Goal: Information Seeking & Learning: Find specific fact

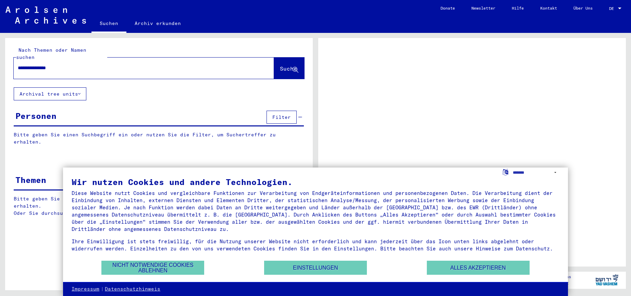
type input "**********"
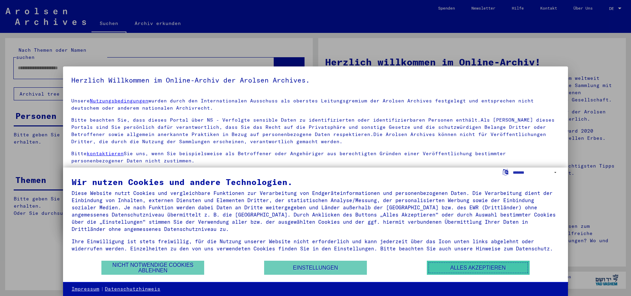
click at [464, 267] on button "Alles akzeptieren" at bounding box center [478, 268] width 103 height 14
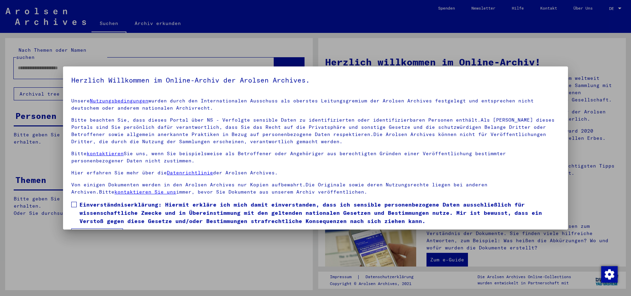
click at [276, 56] on div at bounding box center [315, 148] width 631 height 296
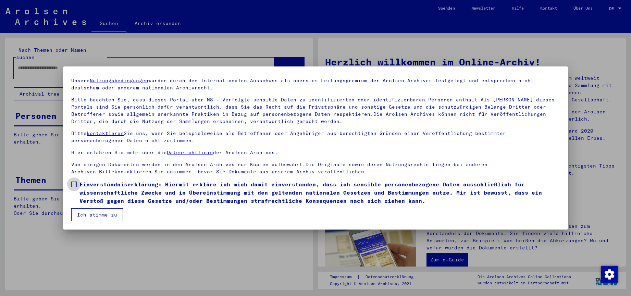
click at [76, 184] on span at bounding box center [73, 184] width 5 height 5
click at [92, 210] on button "Ich stimme zu" at bounding box center [97, 214] width 52 height 13
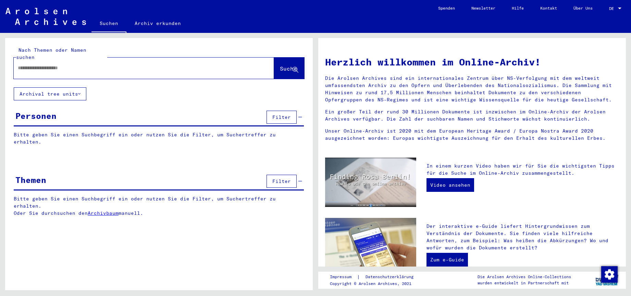
click at [277, 58] on button "Suche" at bounding box center [289, 68] width 30 height 21
click at [214, 64] on input "text" at bounding box center [136, 67] width 236 height 7
type input "**********"
click at [280, 65] on span "Suche" at bounding box center [288, 68] width 17 height 7
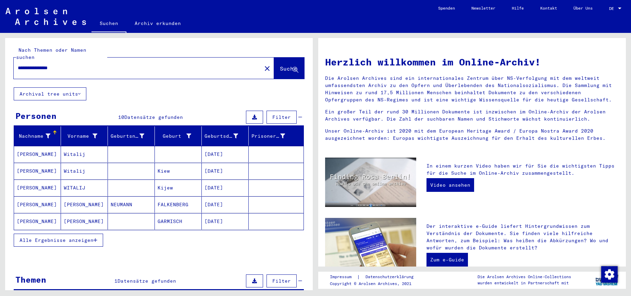
click at [218, 152] on mat-cell "[DATE]" at bounding box center [225, 154] width 47 height 16
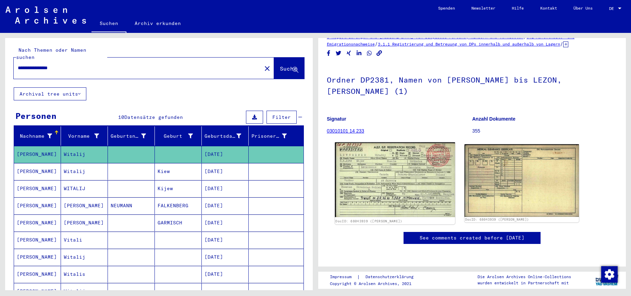
scroll to position [126, 0]
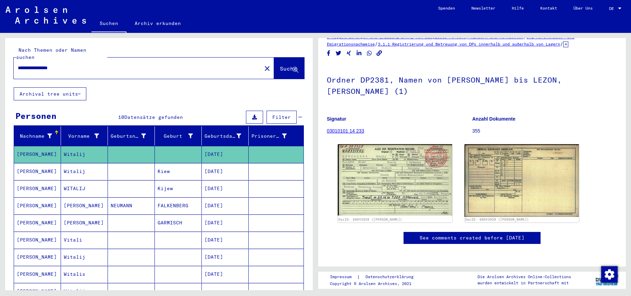
click at [447, 234] on link "See comments created before [DATE]" at bounding box center [472, 237] width 105 height 7
click at [216, 181] on mat-cell "[DATE]" at bounding box center [225, 188] width 47 height 17
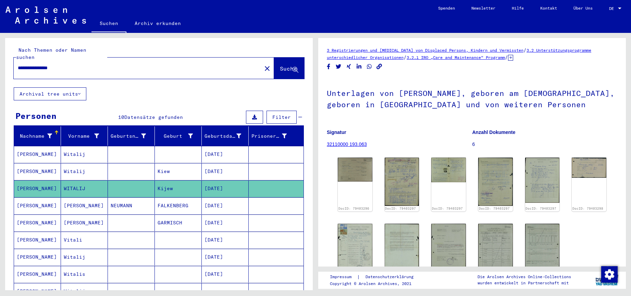
scroll to position [51, 0]
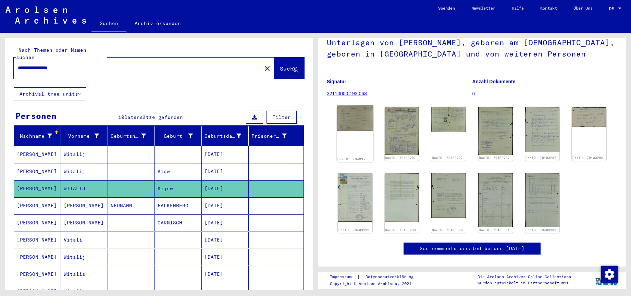
click at [369, 118] on img at bounding box center [355, 118] width 36 height 25
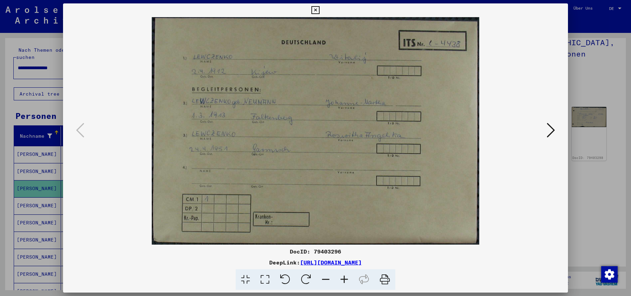
click at [319, 9] on icon at bounding box center [315, 10] width 8 height 8
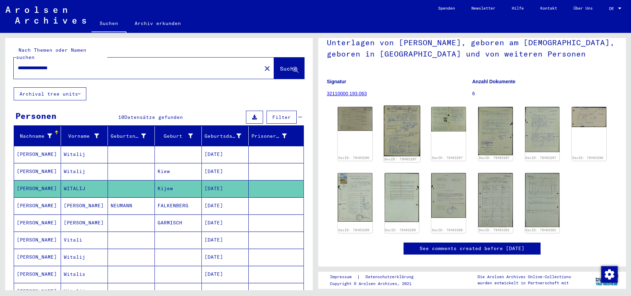
click at [406, 113] on img at bounding box center [402, 131] width 36 height 51
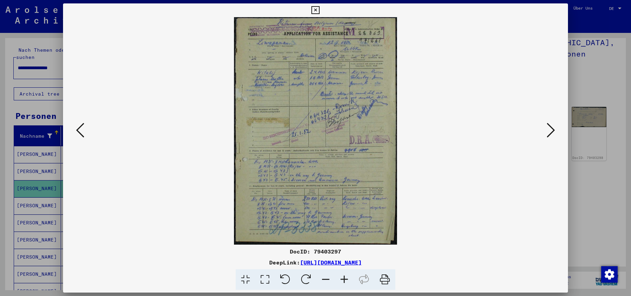
click at [319, 10] on icon at bounding box center [315, 10] width 8 height 8
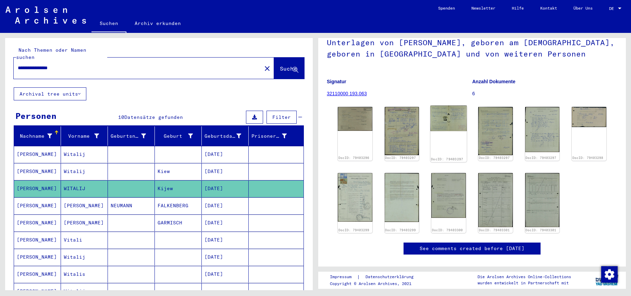
click at [458, 118] on img at bounding box center [449, 119] width 36 height 26
click at [503, 114] on img at bounding box center [495, 131] width 36 height 51
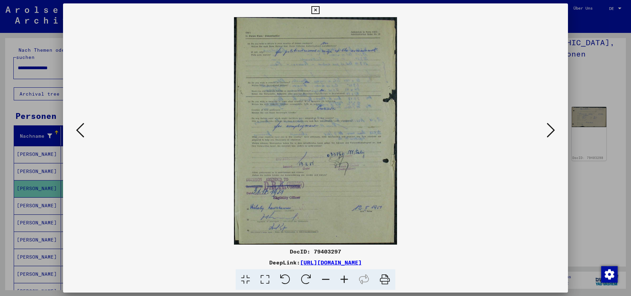
click at [319, 9] on icon at bounding box center [315, 10] width 8 height 8
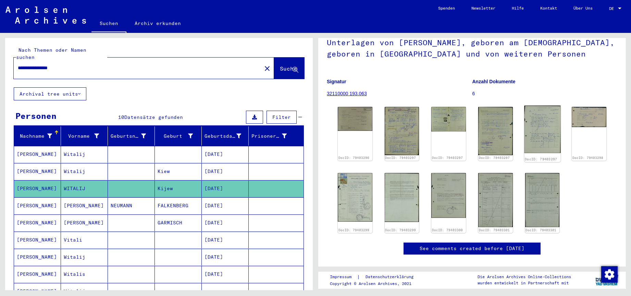
click at [546, 118] on img at bounding box center [542, 130] width 36 height 48
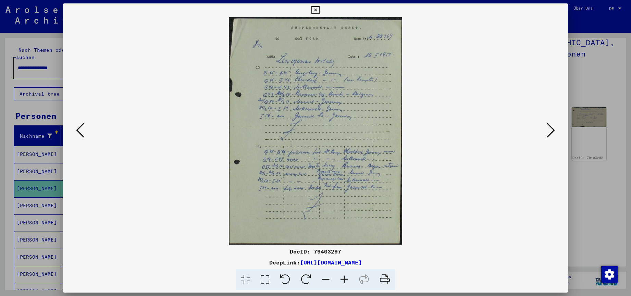
click at [319, 9] on icon at bounding box center [315, 10] width 8 height 8
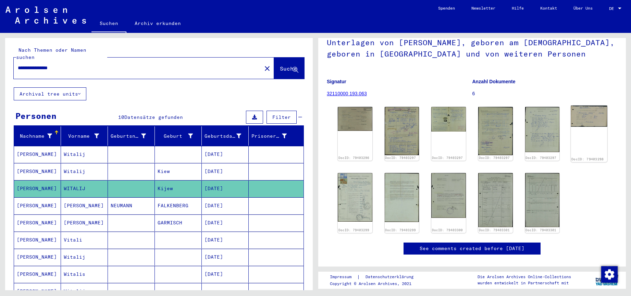
click at [580, 112] on img at bounding box center [589, 116] width 36 height 21
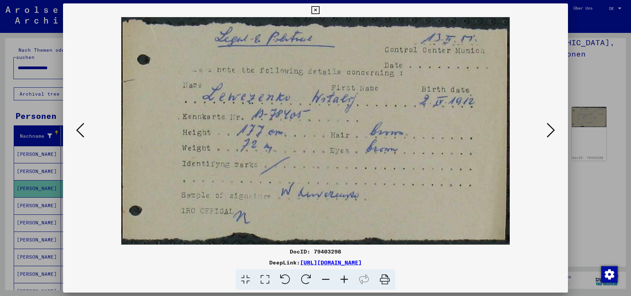
click at [319, 8] on icon at bounding box center [315, 10] width 8 height 8
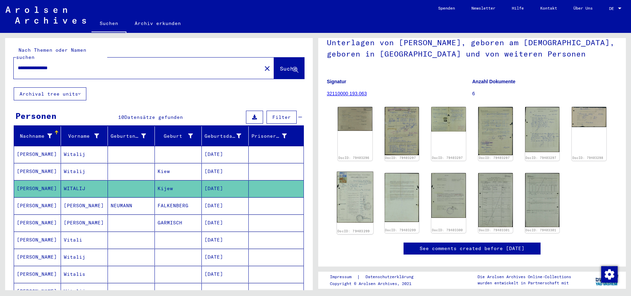
click at [366, 194] on img at bounding box center [355, 197] width 36 height 51
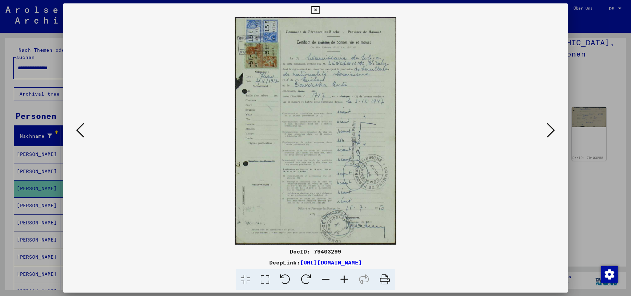
click at [319, 12] on icon at bounding box center [315, 10] width 8 height 8
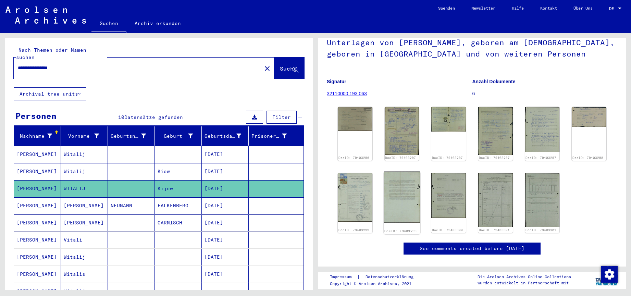
click at [402, 184] on img at bounding box center [402, 197] width 36 height 51
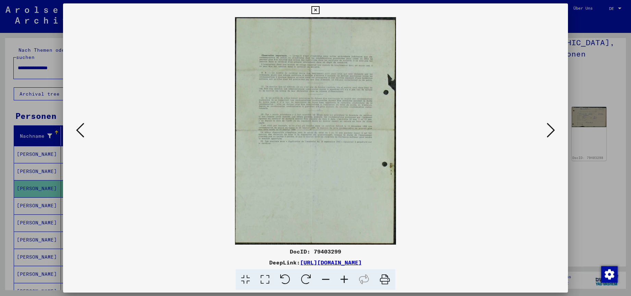
click at [333, 124] on img at bounding box center [315, 130] width 458 height 227
click at [591, 71] on div at bounding box center [315, 148] width 631 height 296
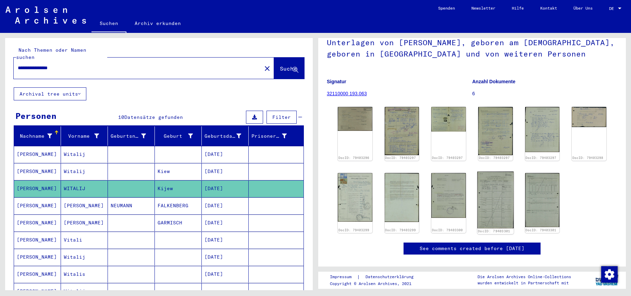
click at [492, 183] on img at bounding box center [495, 200] width 36 height 57
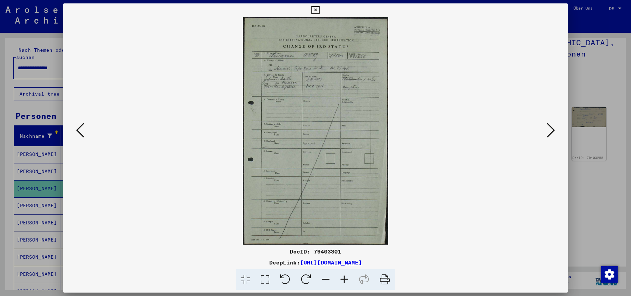
click at [319, 9] on icon at bounding box center [315, 10] width 8 height 8
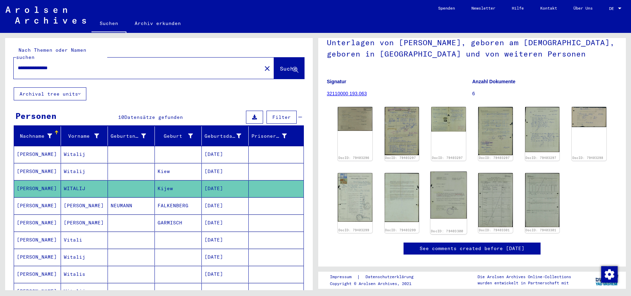
click at [464, 201] on img at bounding box center [449, 195] width 36 height 47
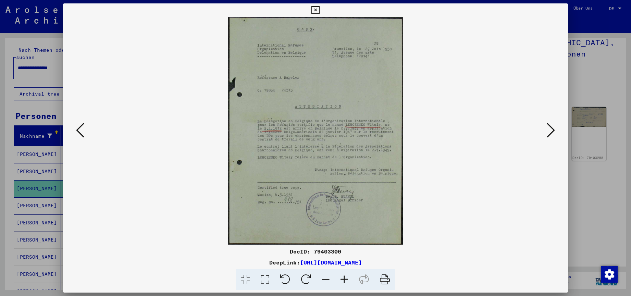
click at [319, 12] on icon at bounding box center [315, 10] width 8 height 8
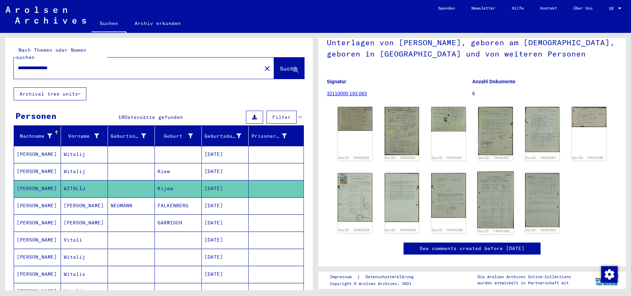
click at [499, 207] on img at bounding box center [495, 200] width 36 height 57
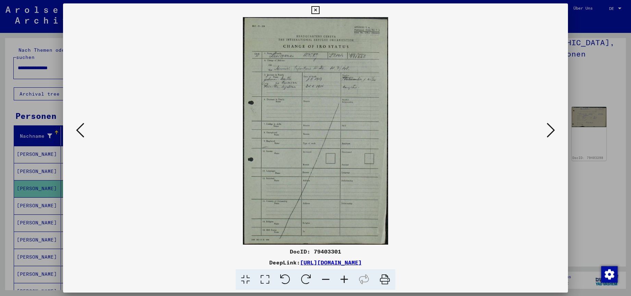
click at [319, 11] on icon at bounding box center [315, 10] width 8 height 8
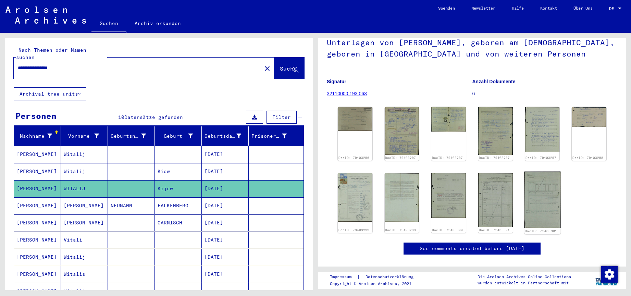
click at [555, 189] on img at bounding box center [542, 200] width 36 height 57
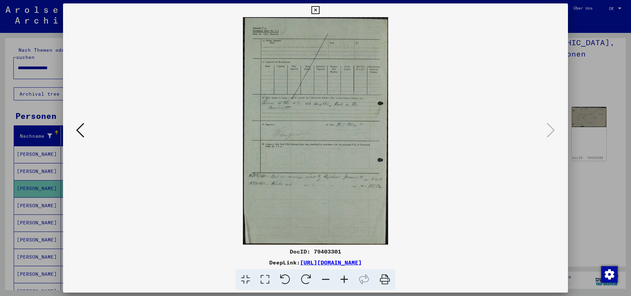
click at [319, 10] on icon at bounding box center [315, 10] width 8 height 8
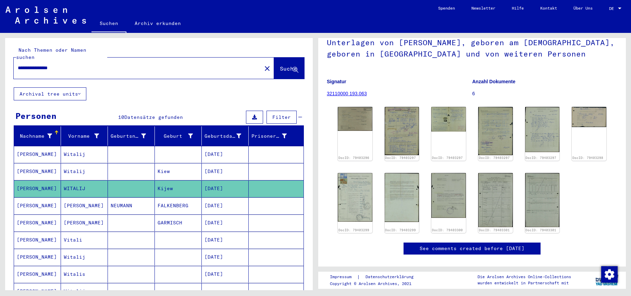
scroll to position [96, 0]
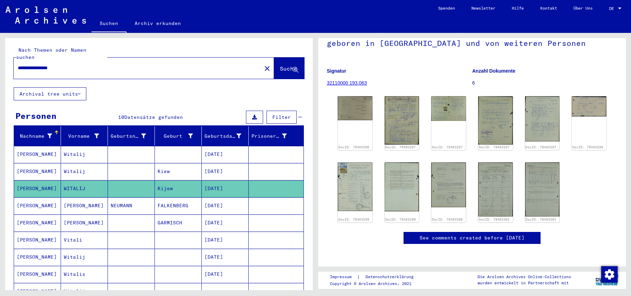
click at [226, 165] on mat-cell "[DATE]" at bounding box center [225, 171] width 47 height 17
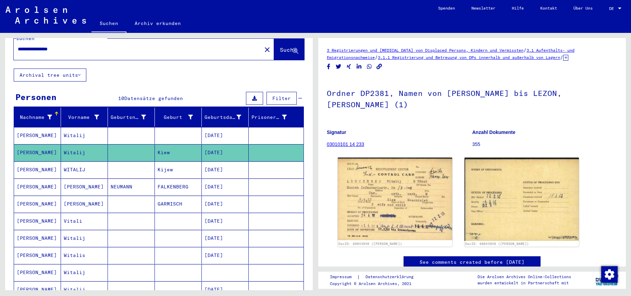
scroll to position [33, 0]
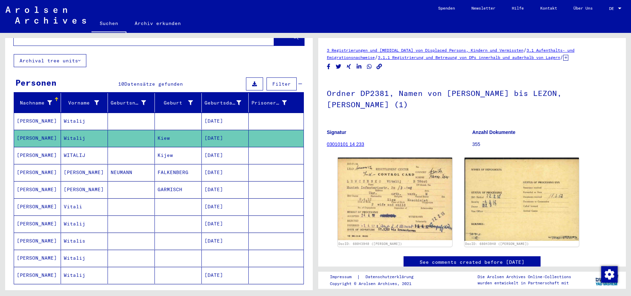
click at [228, 198] on mat-cell "[DATE]" at bounding box center [225, 206] width 47 height 17
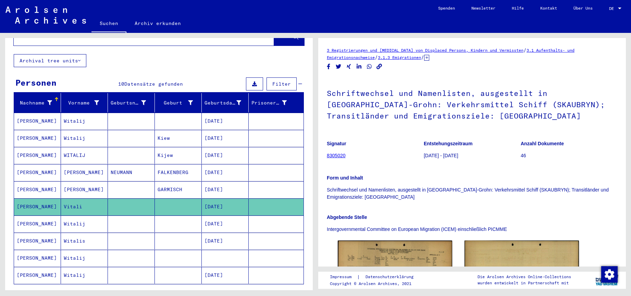
scroll to position [147, 0]
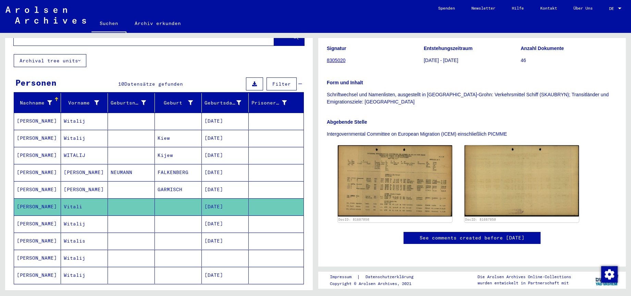
click at [224, 215] on mat-cell "[DATE]" at bounding box center [225, 223] width 47 height 17
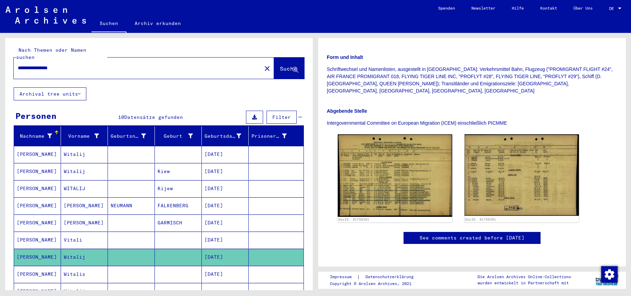
click at [39, 64] on input "**********" at bounding box center [138, 67] width 240 height 7
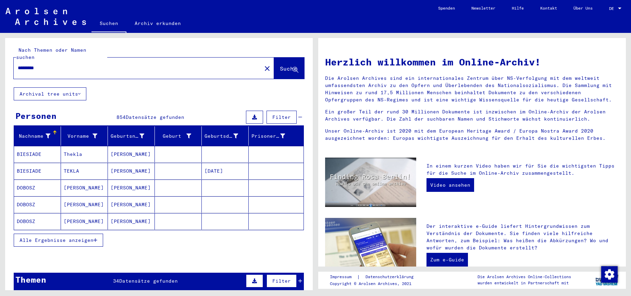
click at [90, 60] on div "*********" at bounding box center [134, 67] width 240 height 15
click at [91, 64] on input "*********" at bounding box center [136, 67] width 236 height 7
type input "*********"
